Goal: Navigation & Orientation: Find specific page/section

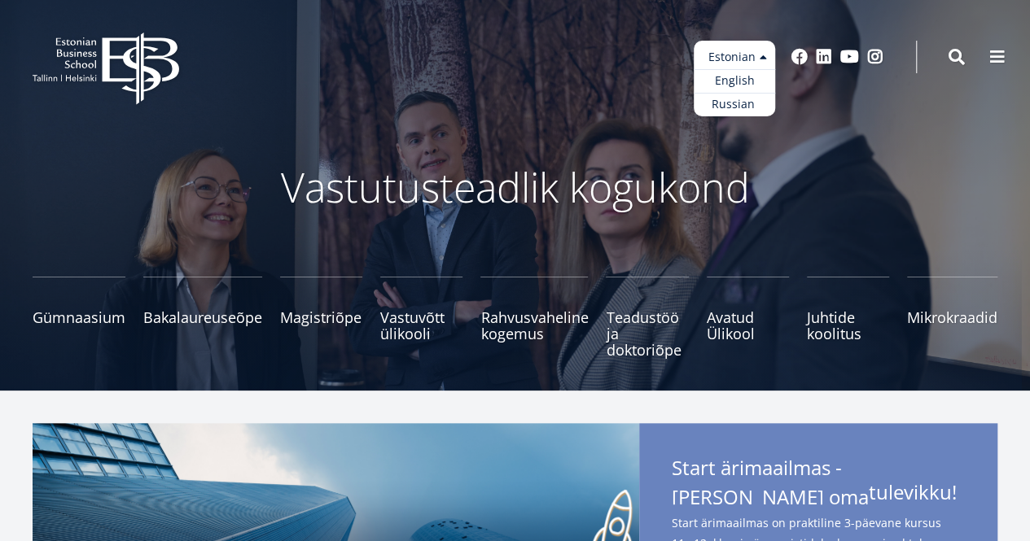
click at [734, 55] on ul "Estonian English Russian" at bounding box center [734, 79] width 81 height 76
click at [729, 82] on link "English" at bounding box center [734, 81] width 81 height 24
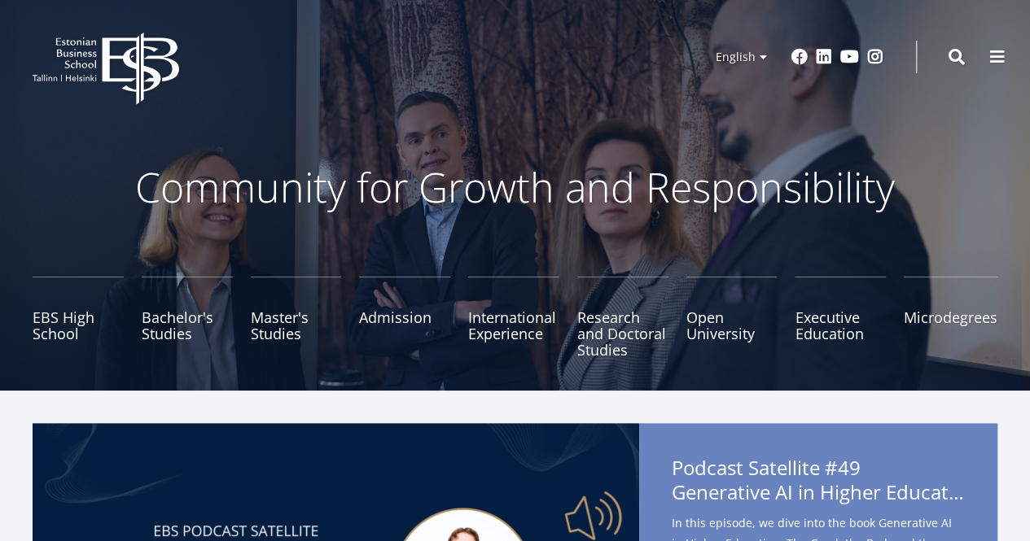
click at [99, 64] on icon "EBS Logo Created with Sketch." at bounding box center [106, 69] width 147 height 72
click at [1001, 58] on span at bounding box center [997, 55] width 16 height 16
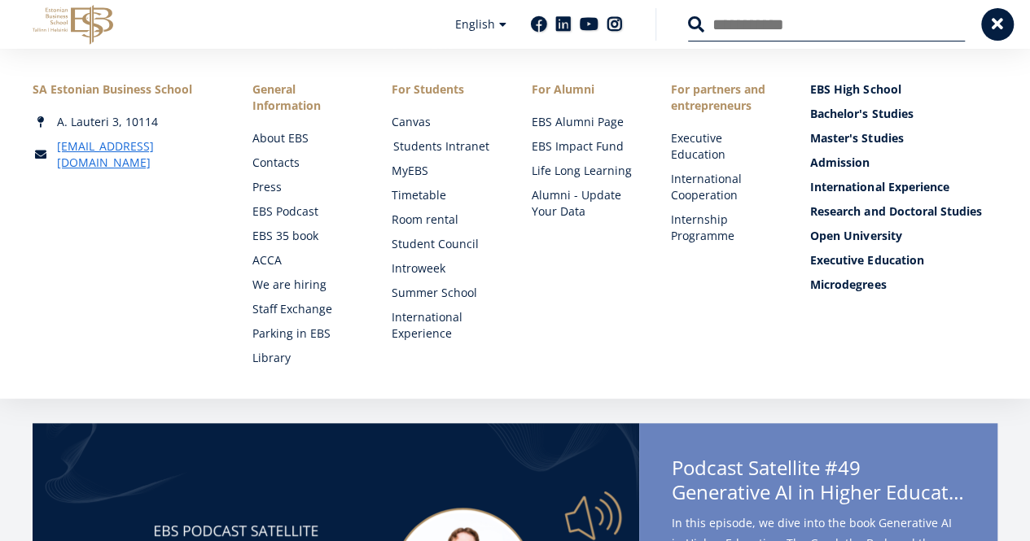
click at [410, 148] on link "Students Intranet" at bounding box center [446, 146] width 107 height 16
